Goal: Information Seeking & Learning: Learn about a topic

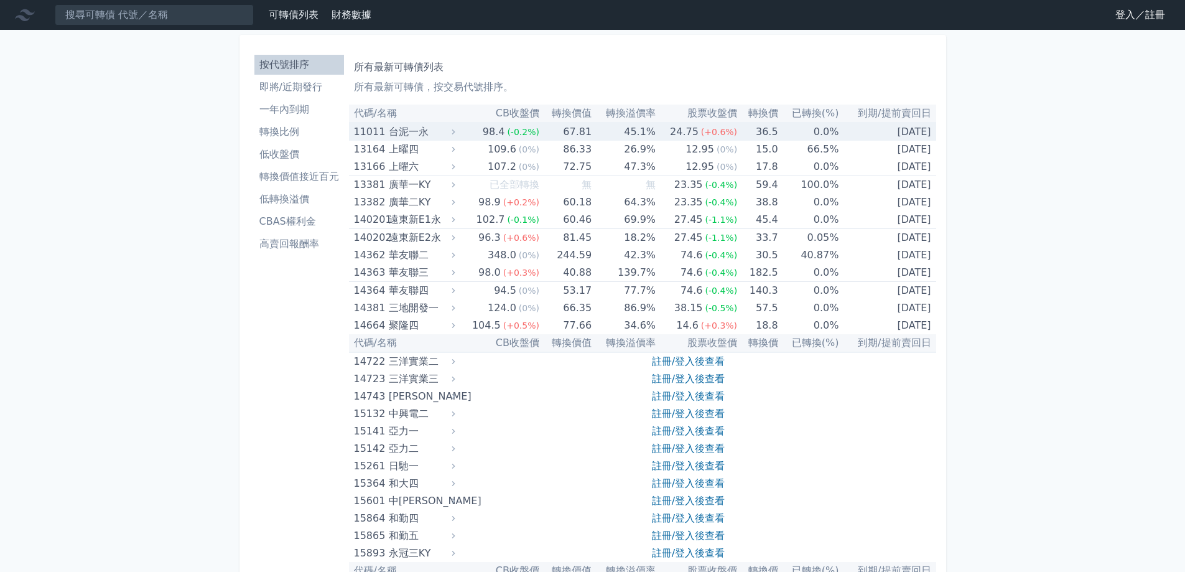
click at [412, 132] on div "台泥一永" at bounding box center [420, 131] width 63 height 17
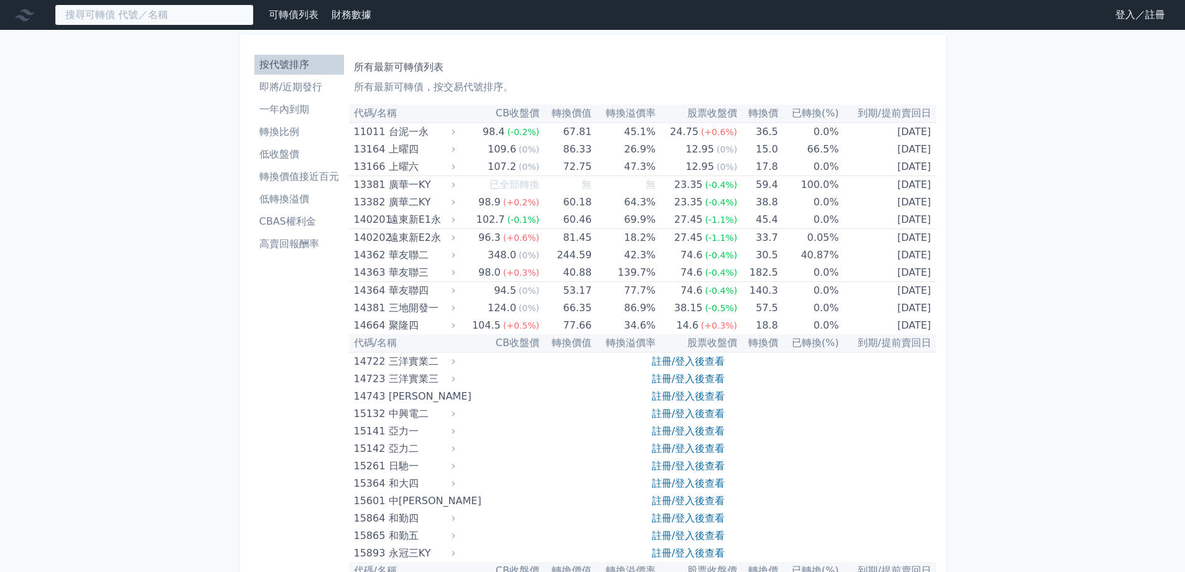
click at [207, 16] on input at bounding box center [154, 14] width 199 height 21
paste input "[PERSON_NAME]"
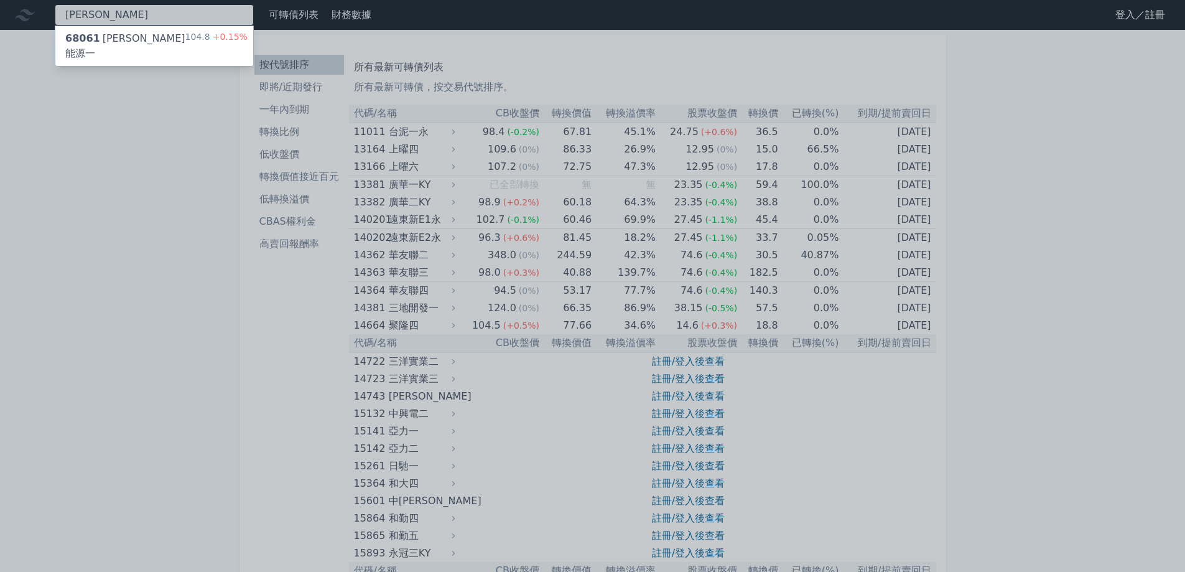
type input "[PERSON_NAME]"
click at [108, 42] on div "68061 [PERSON_NAME]能源一" at bounding box center [125, 46] width 120 height 30
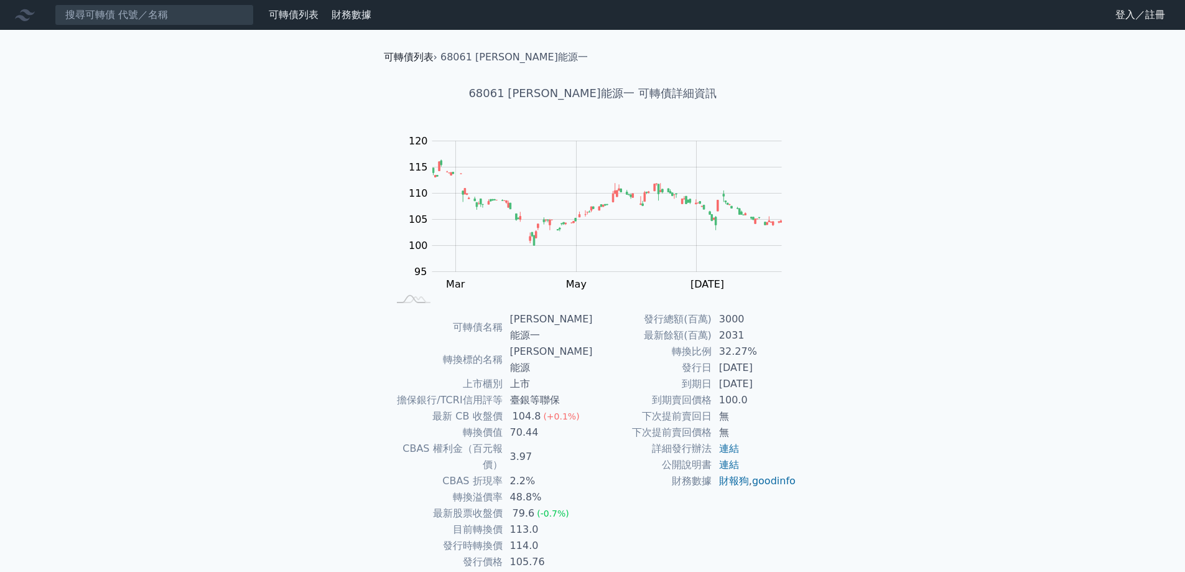
click at [402, 57] on link "可轉債列表" at bounding box center [409, 57] width 50 height 12
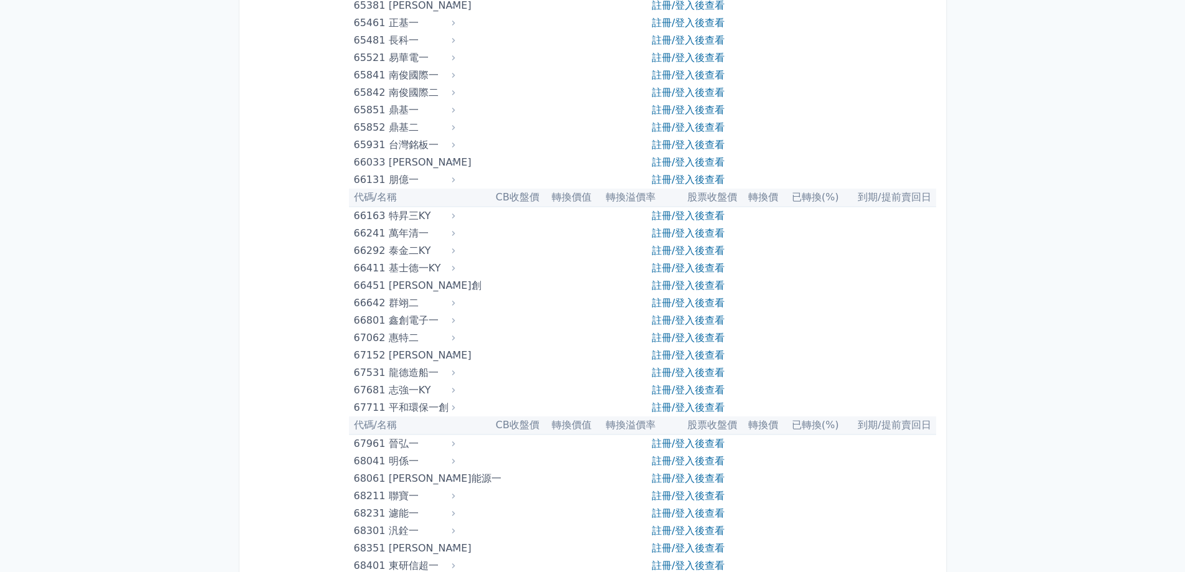
scroll to position [6092, 0]
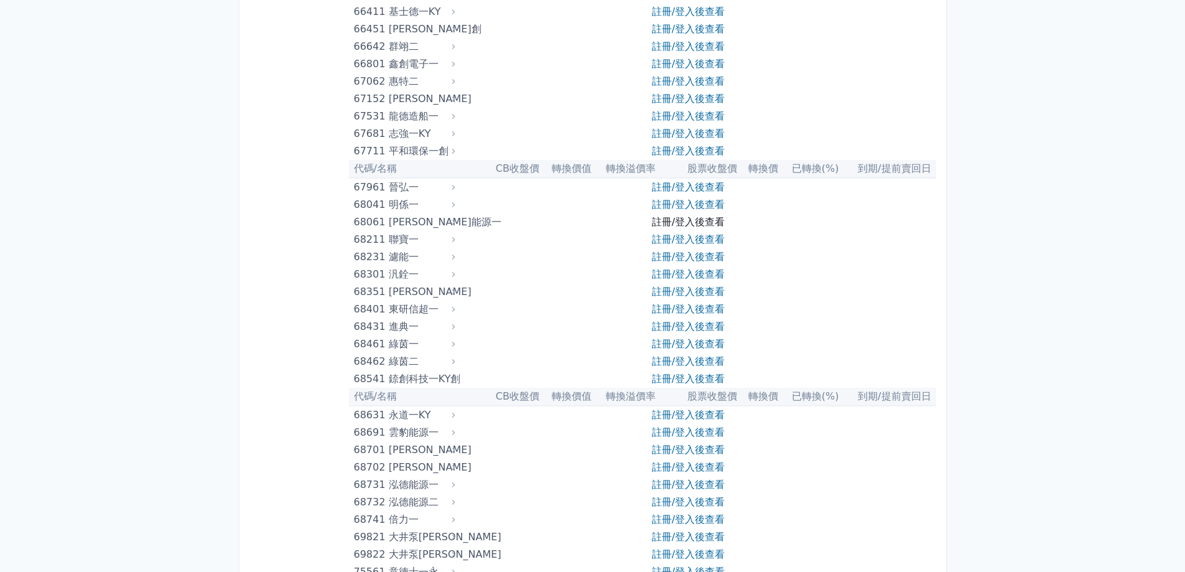
click at [666, 222] on link "註冊/登入後查看" at bounding box center [688, 222] width 73 height 12
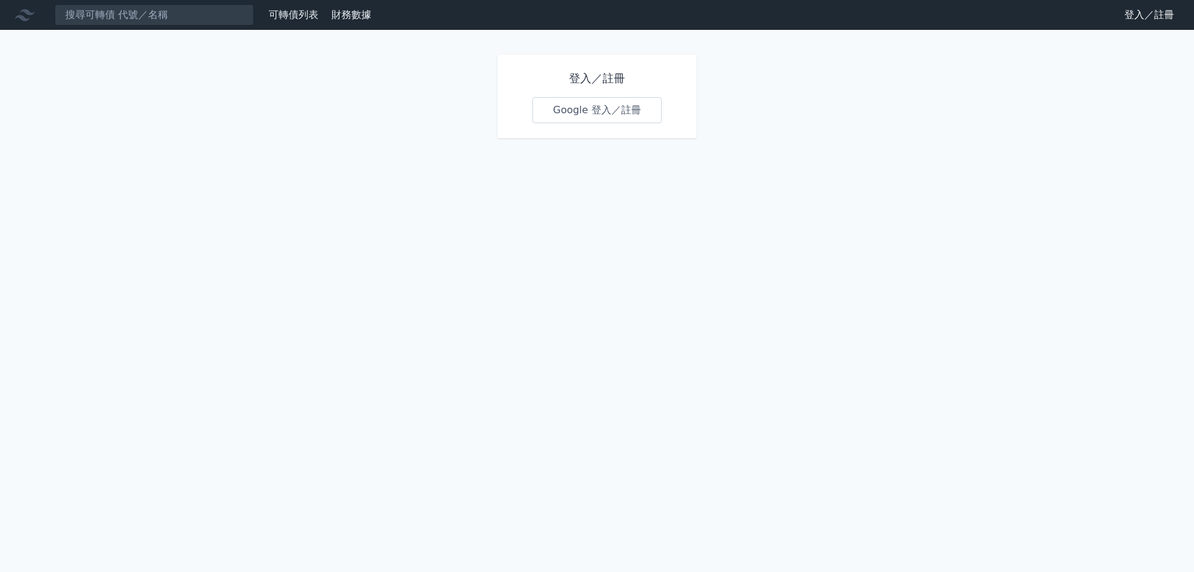
click at [570, 111] on link "Google 登入／註冊" at bounding box center [596, 110] width 129 height 26
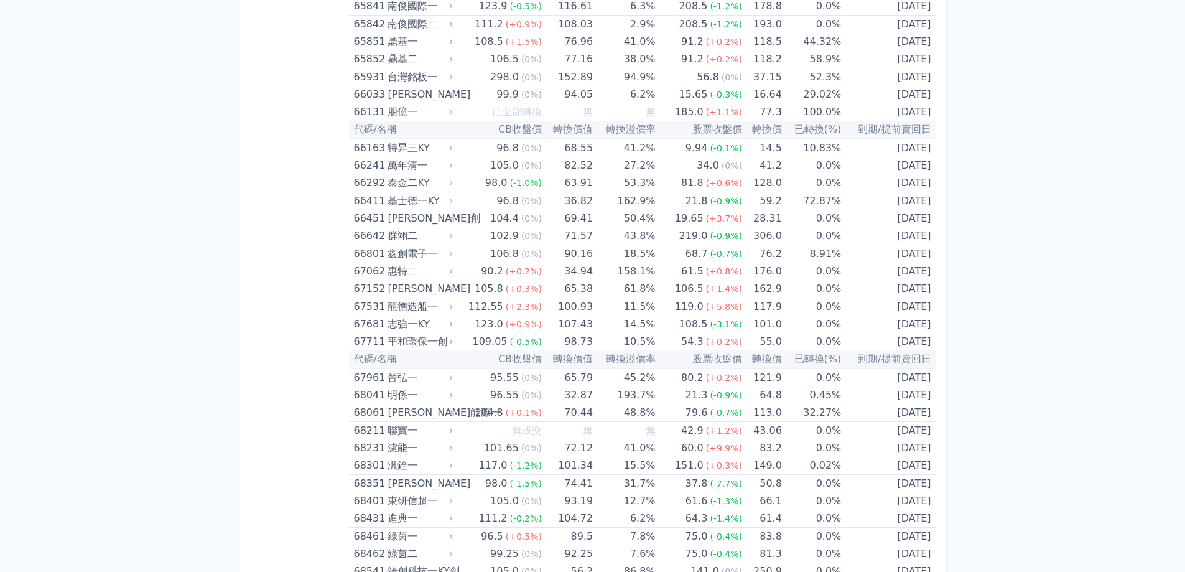
scroll to position [6048, 0]
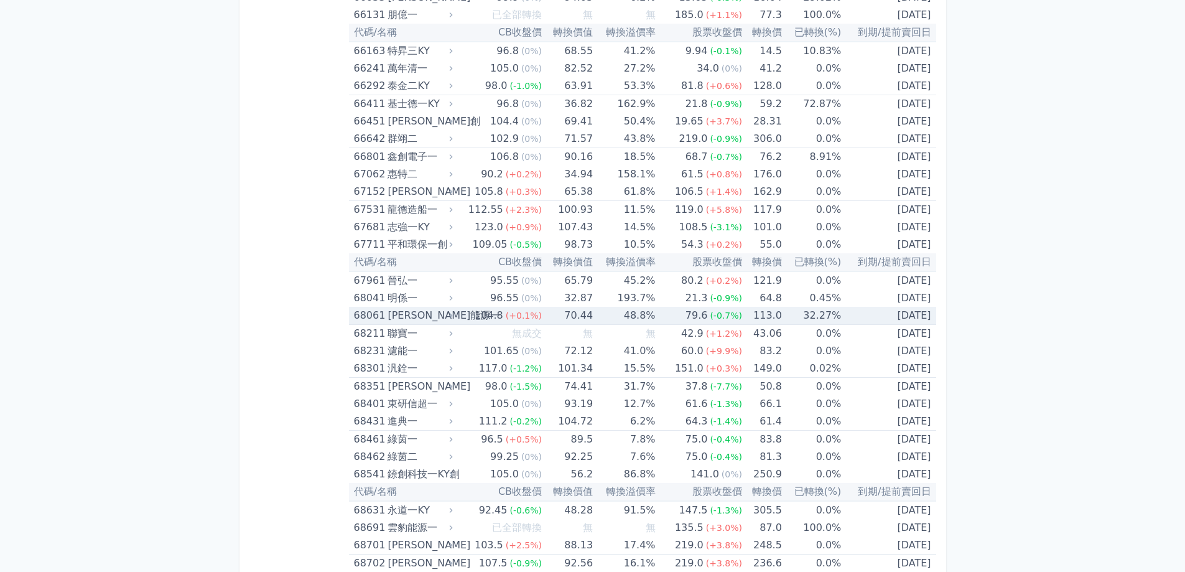
click at [410, 311] on div "[PERSON_NAME]能源一" at bounding box center [418, 315] width 62 height 17
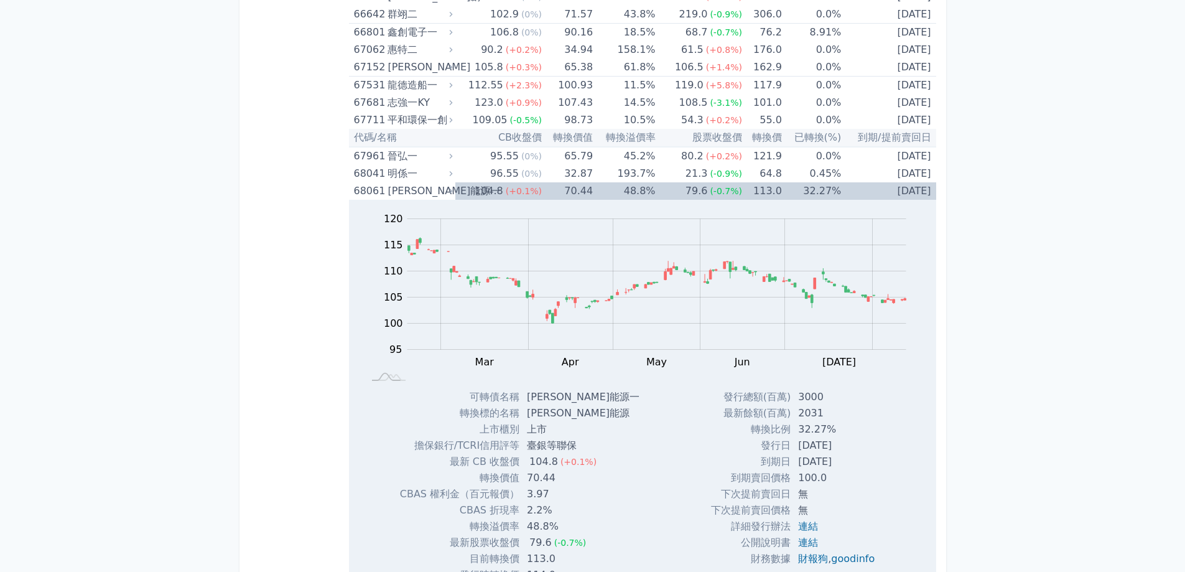
scroll to position [6234, 0]
